Goal: Information Seeking & Learning: Learn about a topic

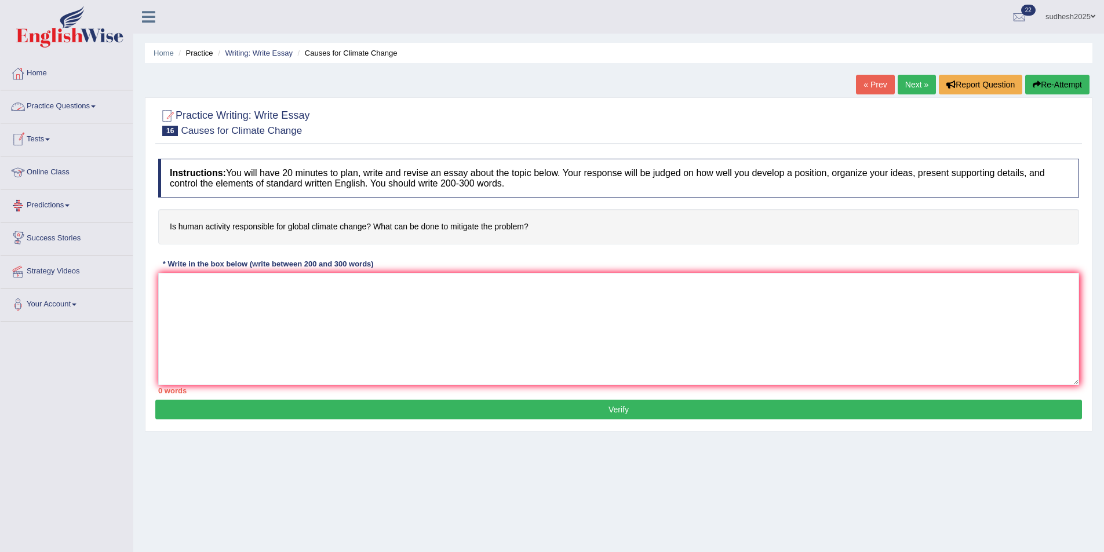
click at [48, 107] on link "Practice Questions" at bounding box center [67, 104] width 132 height 29
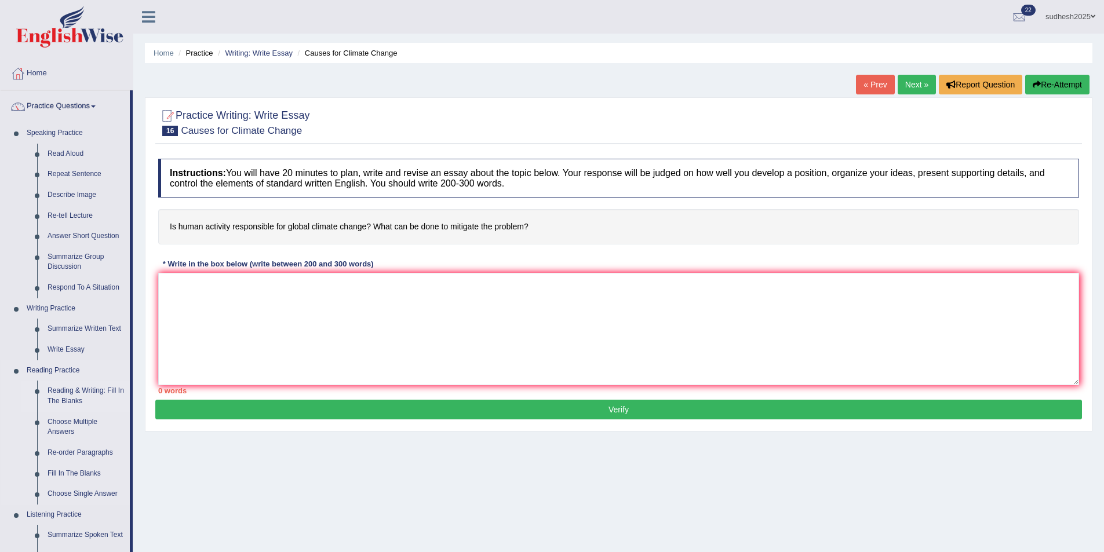
click at [77, 393] on link "Reading & Writing: Fill In The Blanks" at bounding box center [85, 396] width 87 height 31
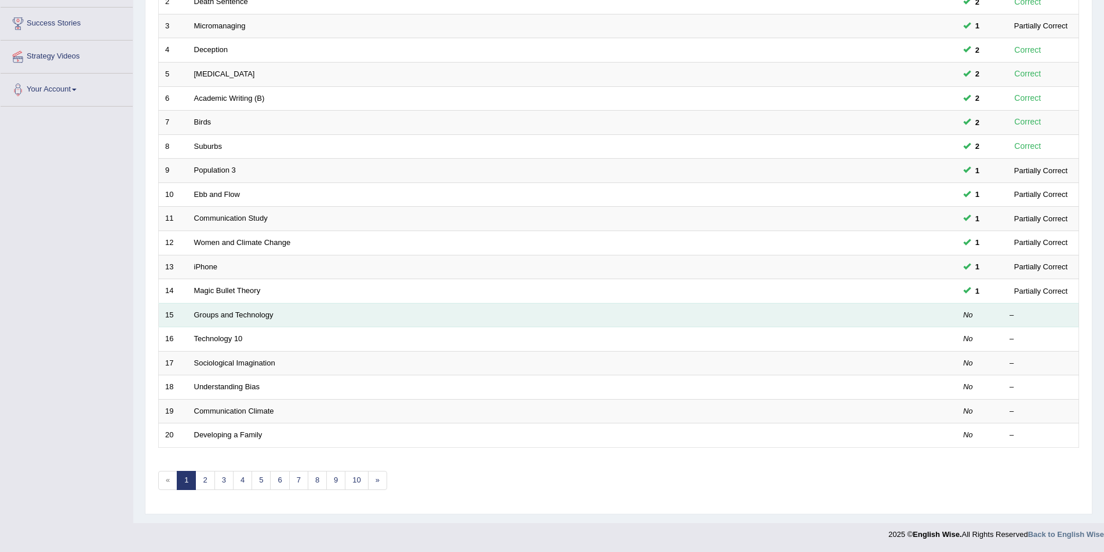
click at [242, 319] on td "Groups and Technology" at bounding box center [529, 315] width 682 height 24
click at [254, 315] on link "Groups and Technology" at bounding box center [233, 315] width 79 height 9
